Goal: Task Accomplishment & Management: Use online tool/utility

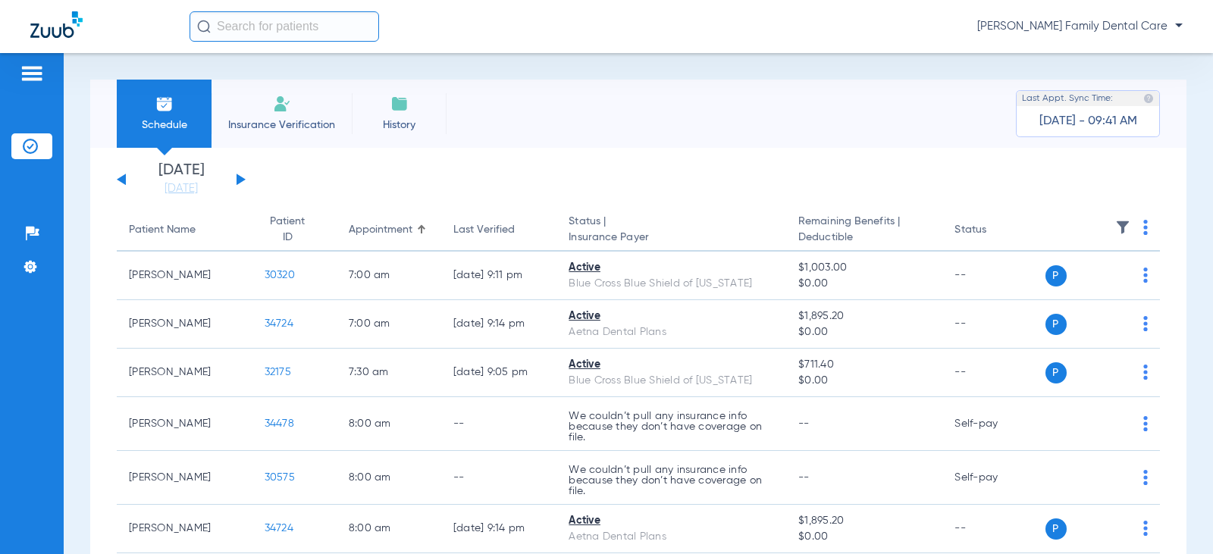
click at [215, 27] on input "text" at bounding box center [285, 26] width 190 height 30
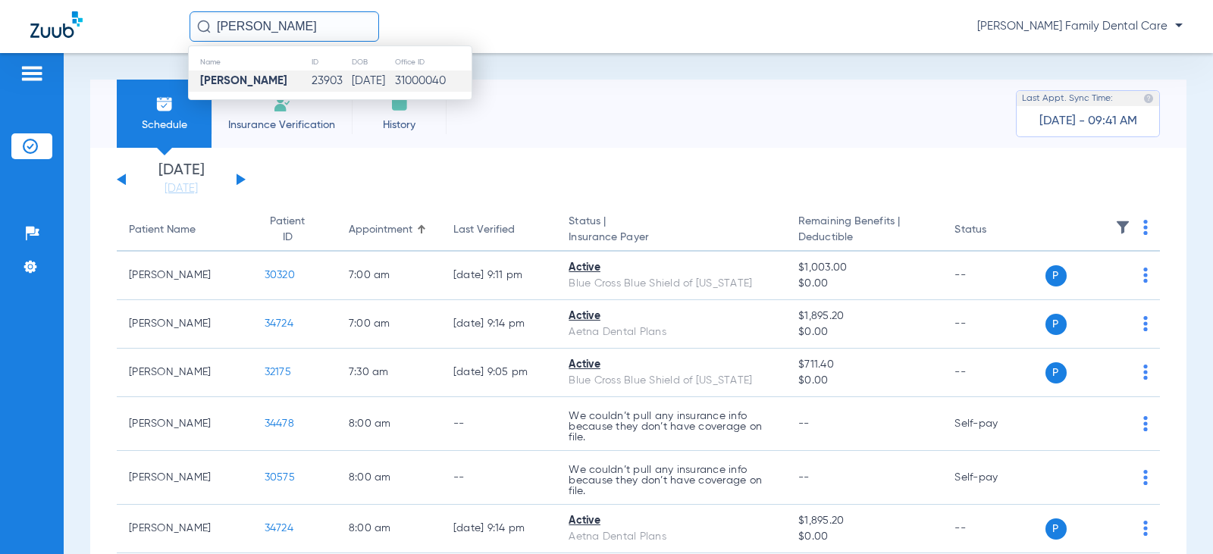
type input "[PERSON_NAME]"
click at [247, 75] on strong "[PERSON_NAME]" at bounding box center [243, 80] width 87 height 11
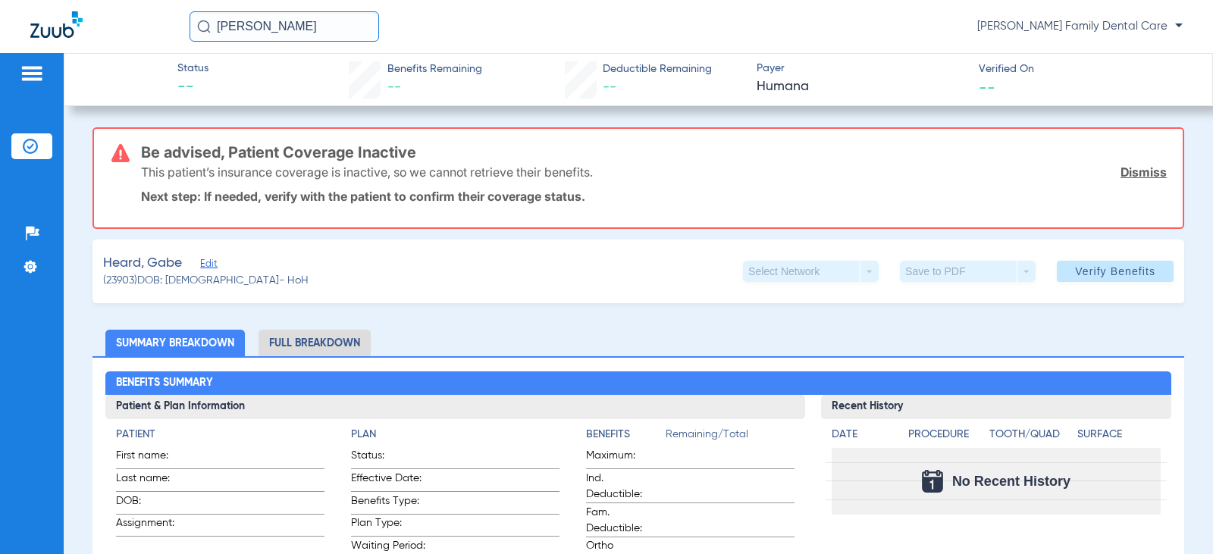
click at [358, 187] on div "This patient’s insurance coverage is inactive, so we cannot retrieve their bene…" at bounding box center [654, 171] width 1026 height 39
click at [1061, 261] on span at bounding box center [1115, 271] width 117 height 36
